Goal: Task Accomplishment & Management: Use online tool/utility

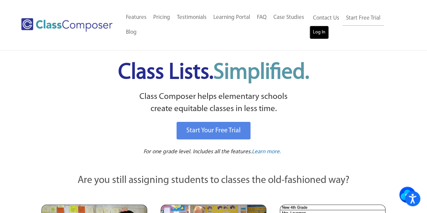
click at [316, 32] on link "Log In" at bounding box center [318, 32] width 19 height 13
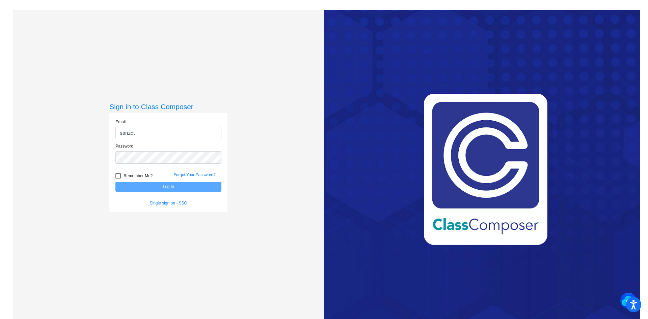
type input "sanzottag@victorschools.org"
click at [115, 182] on button "Log In" at bounding box center [168, 187] width 106 height 10
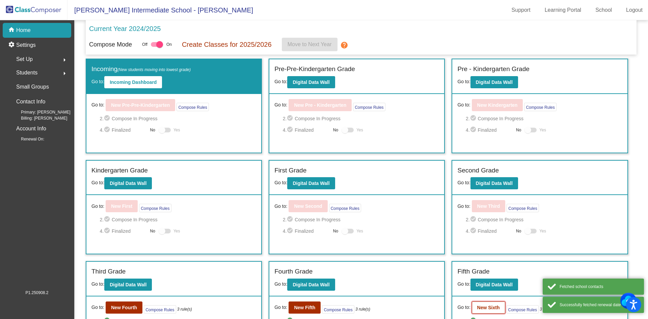
click at [492, 308] on b "New Sixth" at bounding box center [488, 307] width 23 height 5
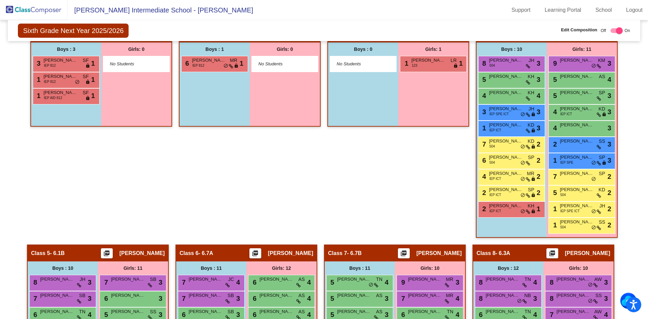
scroll to position [319, 0]
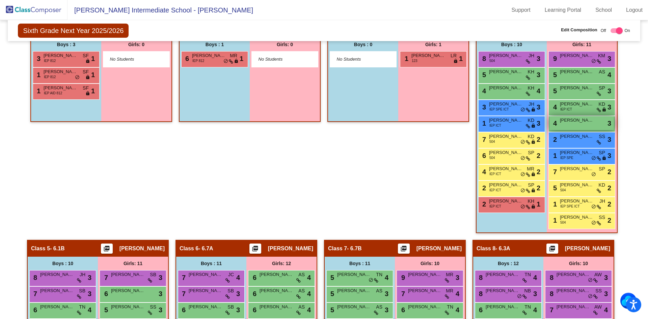
click at [565, 123] on span "Leigha Leach" at bounding box center [577, 120] width 34 height 7
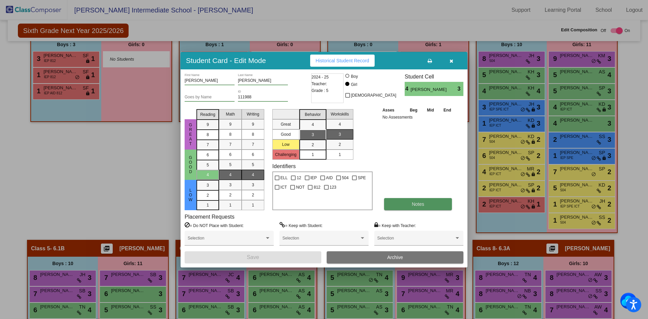
click at [411, 203] on button "Notes" at bounding box center [418, 204] width 68 height 12
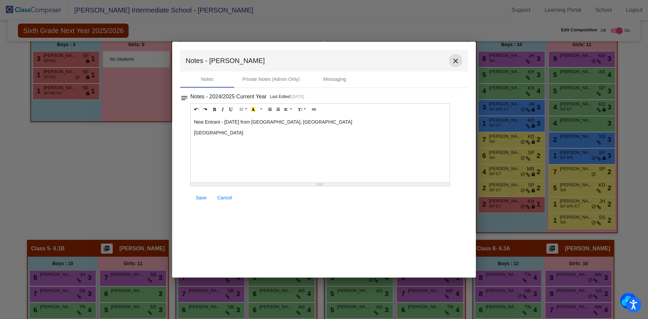
click at [453, 61] on mat-icon "close" at bounding box center [455, 61] width 8 height 8
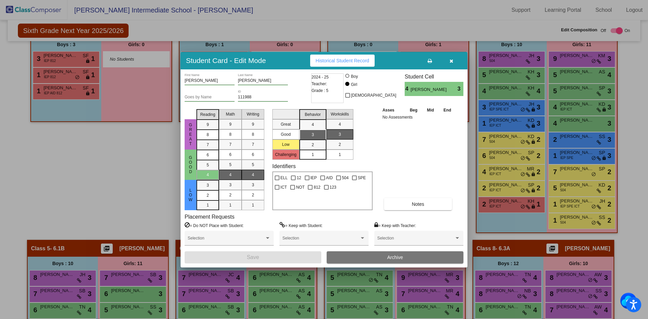
click at [451, 61] on icon "button" at bounding box center [451, 61] width 4 height 5
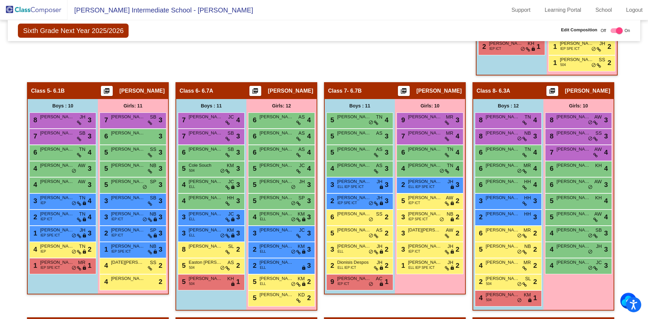
scroll to position [490, 0]
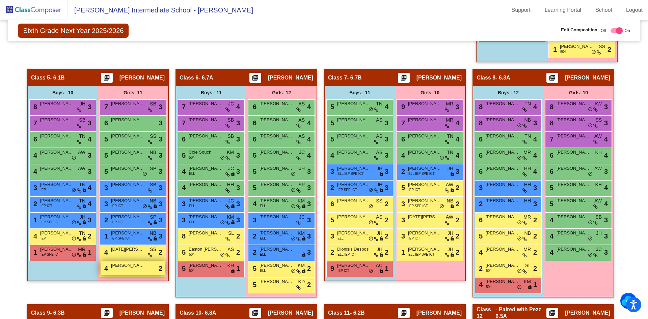
click at [124, 269] on span "Sophia Cavalieri" at bounding box center [128, 265] width 34 height 7
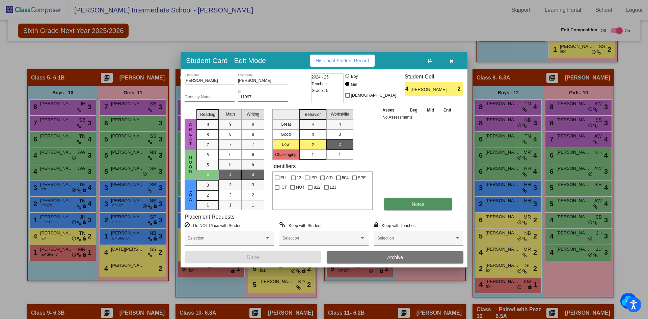
click at [402, 204] on button "Notes" at bounding box center [418, 204] width 68 height 12
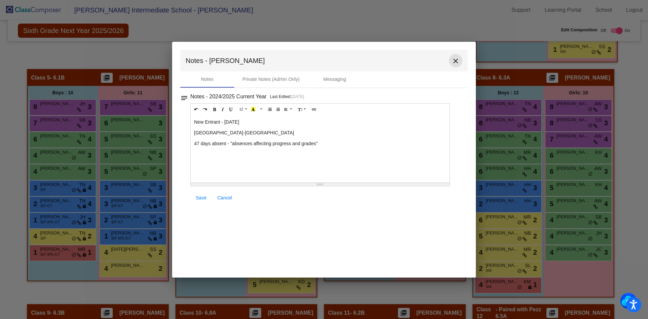
click at [453, 61] on mat-icon "close" at bounding box center [455, 61] width 8 height 8
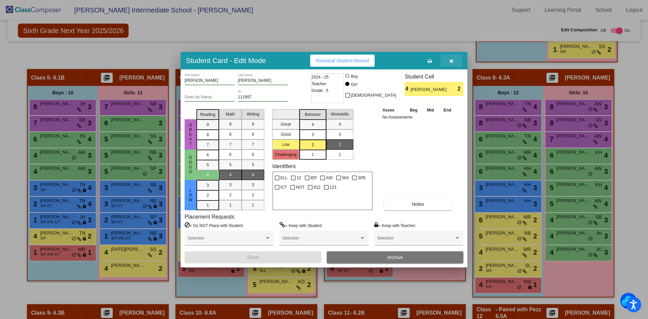
click at [451, 63] on icon "button" at bounding box center [451, 61] width 4 height 5
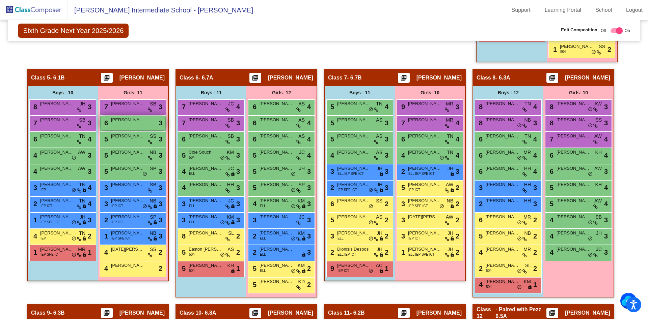
click at [130, 121] on span "Alayna Raymond" at bounding box center [128, 120] width 34 height 7
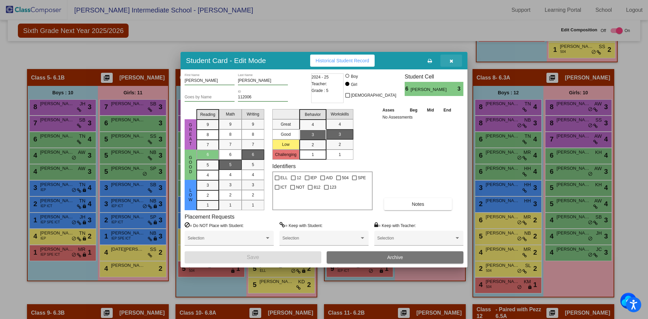
click at [451, 61] on icon "button" at bounding box center [451, 61] width 4 height 5
